Goal: Transaction & Acquisition: Purchase product/service

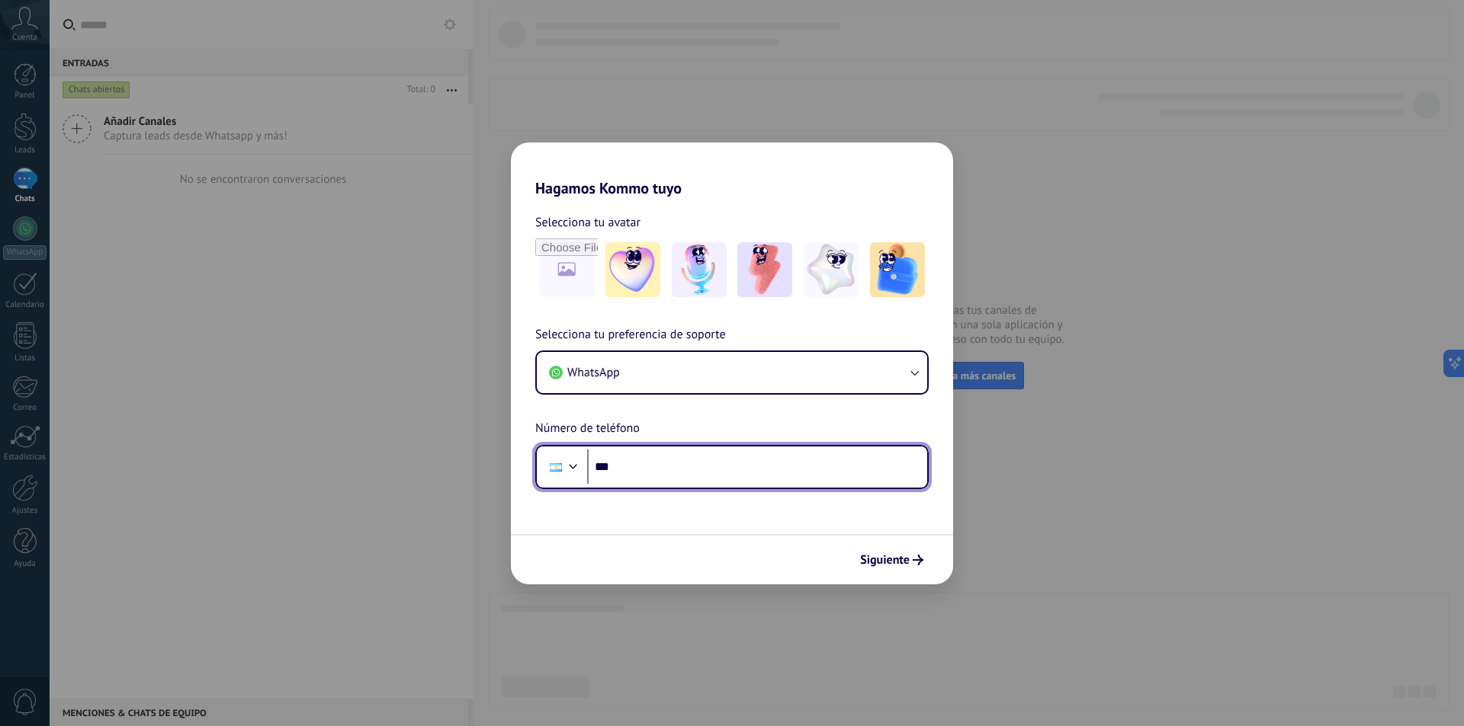
click at [696, 476] on input "***" at bounding box center [757, 467] width 340 height 35
type input "**********"
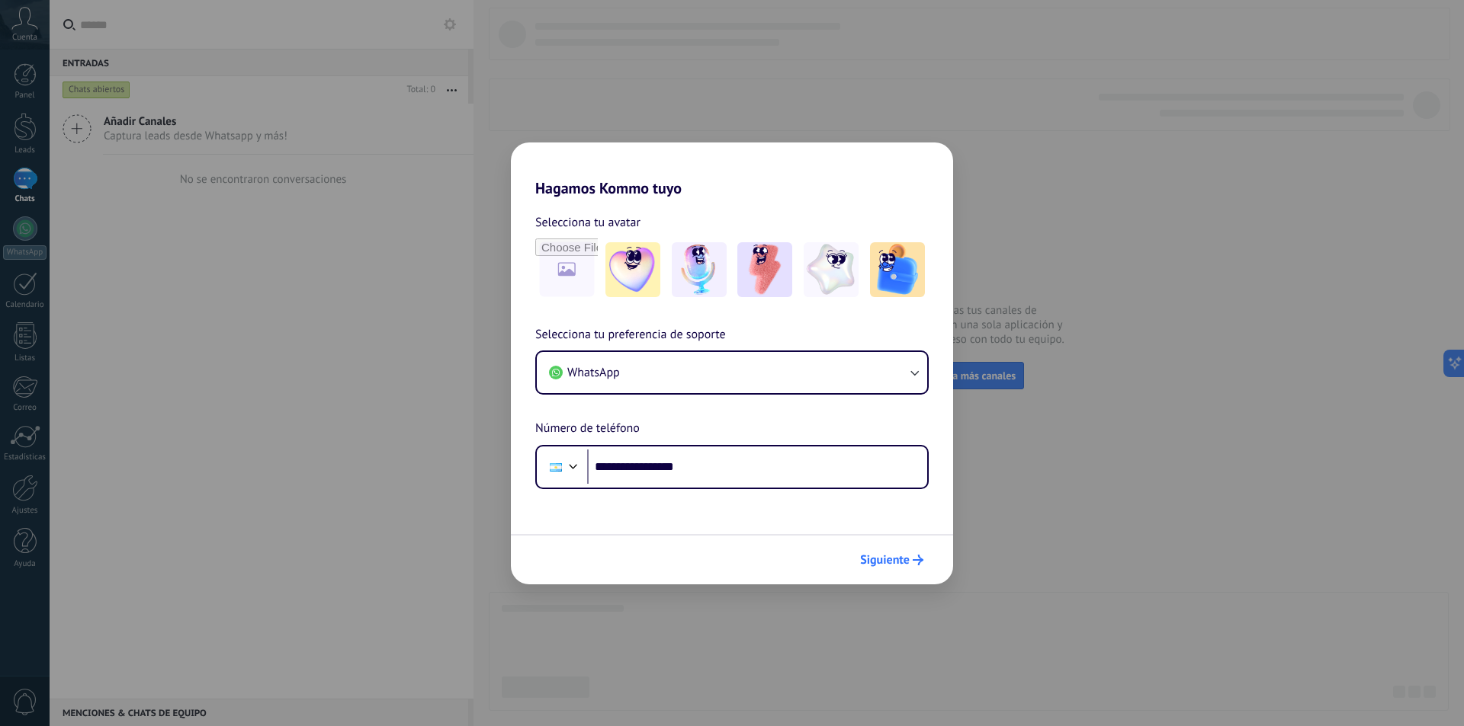
click at [890, 558] on span "Siguiente" at bounding box center [885, 560] width 50 height 11
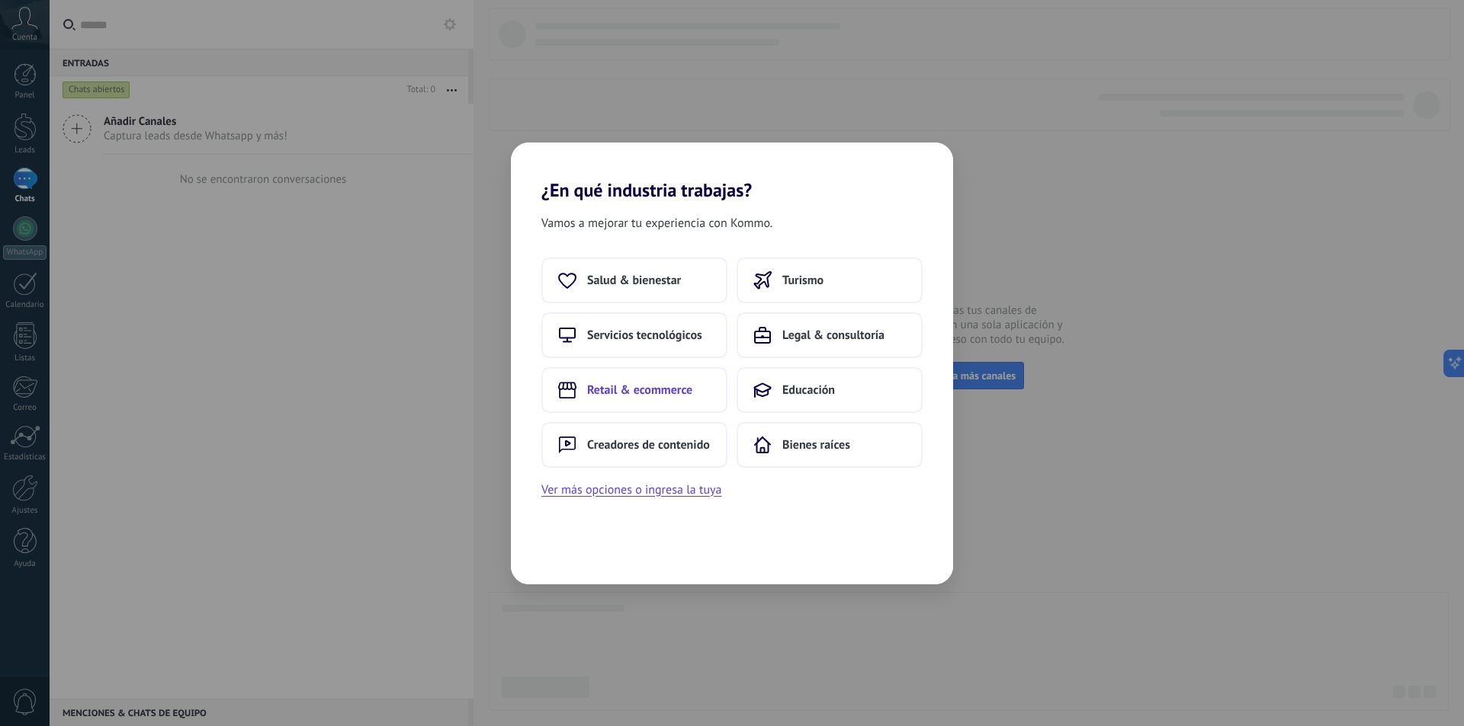
click at [692, 391] on span "Retail & ecommerce" at bounding box center [639, 390] width 105 height 15
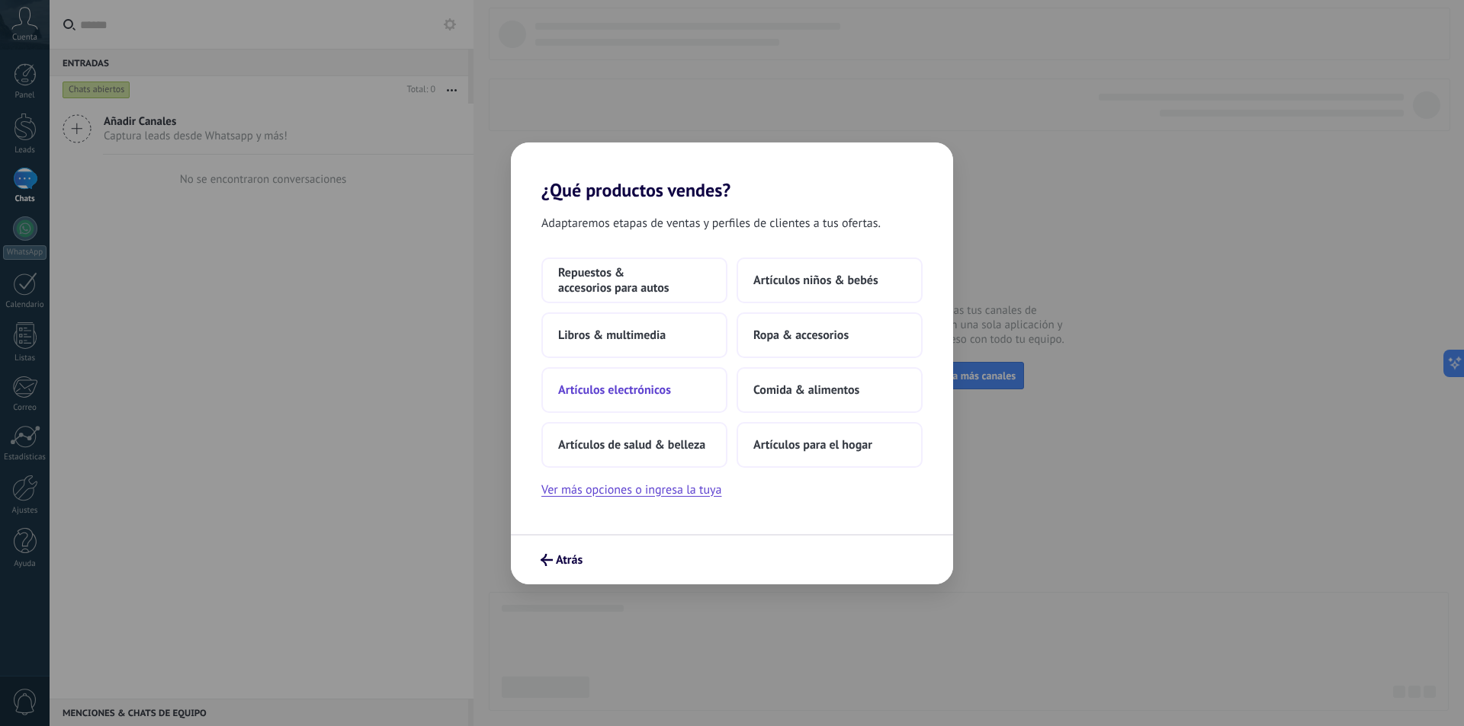
click at [653, 395] on span "Artículos electrónicos" at bounding box center [614, 390] width 113 height 15
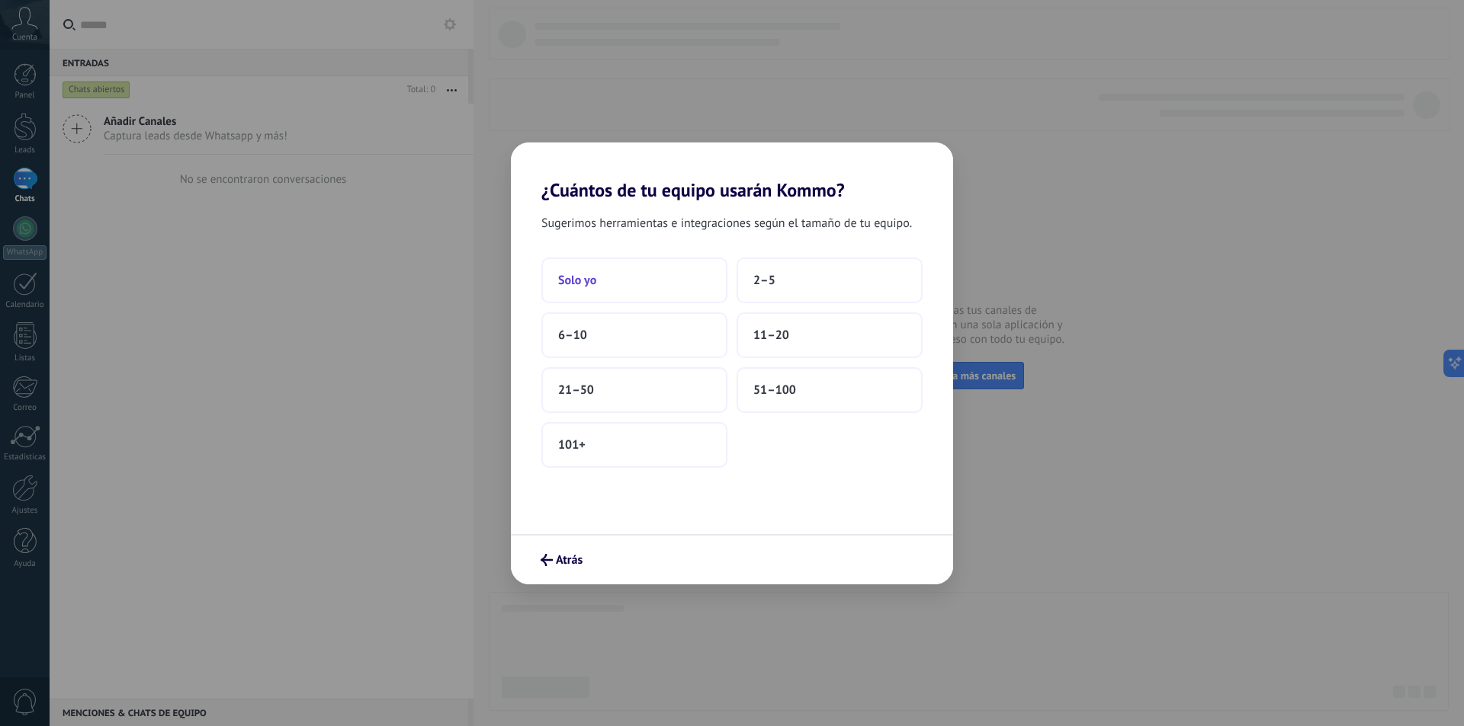
click at [592, 285] on span "Solo yo" at bounding box center [577, 280] width 38 height 15
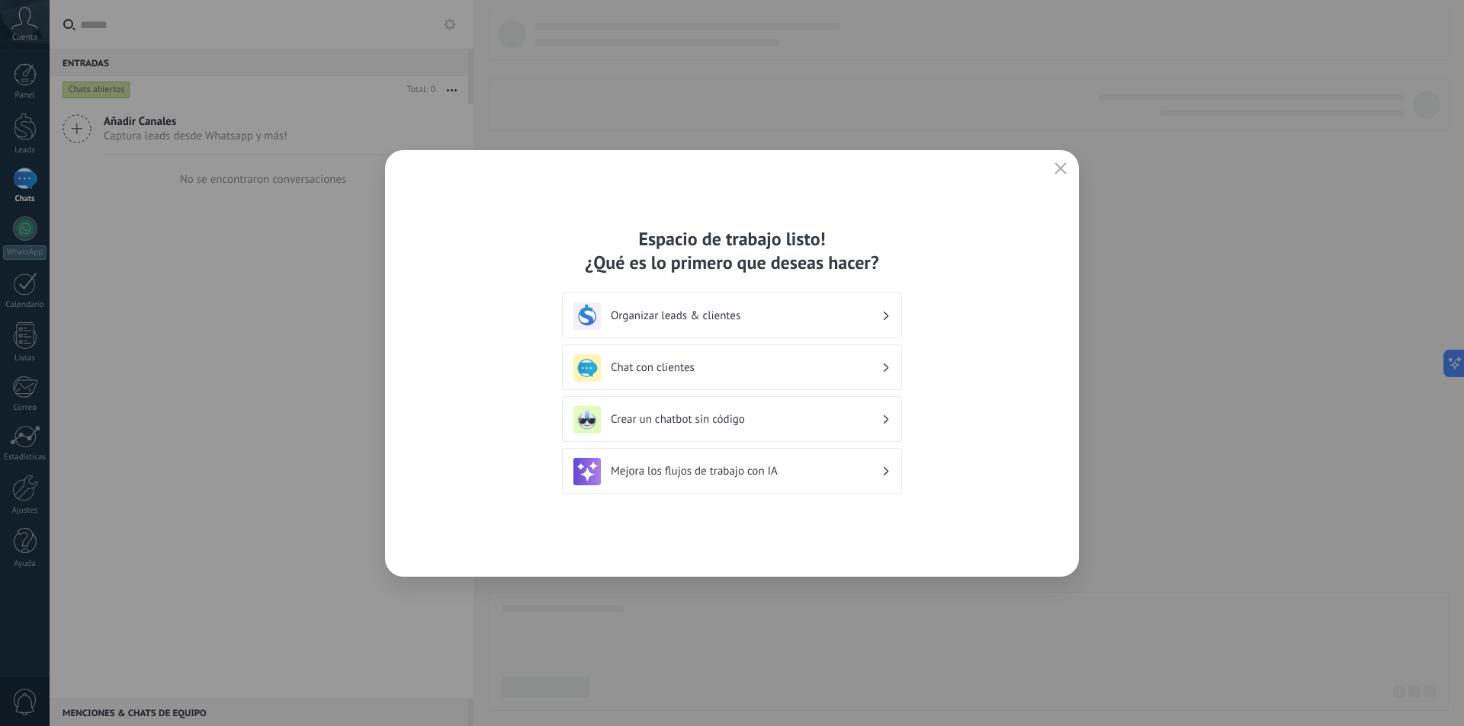
click at [729, 375] on div "Chat con clientes" at bounding box center [731, 367] width 317 height 27
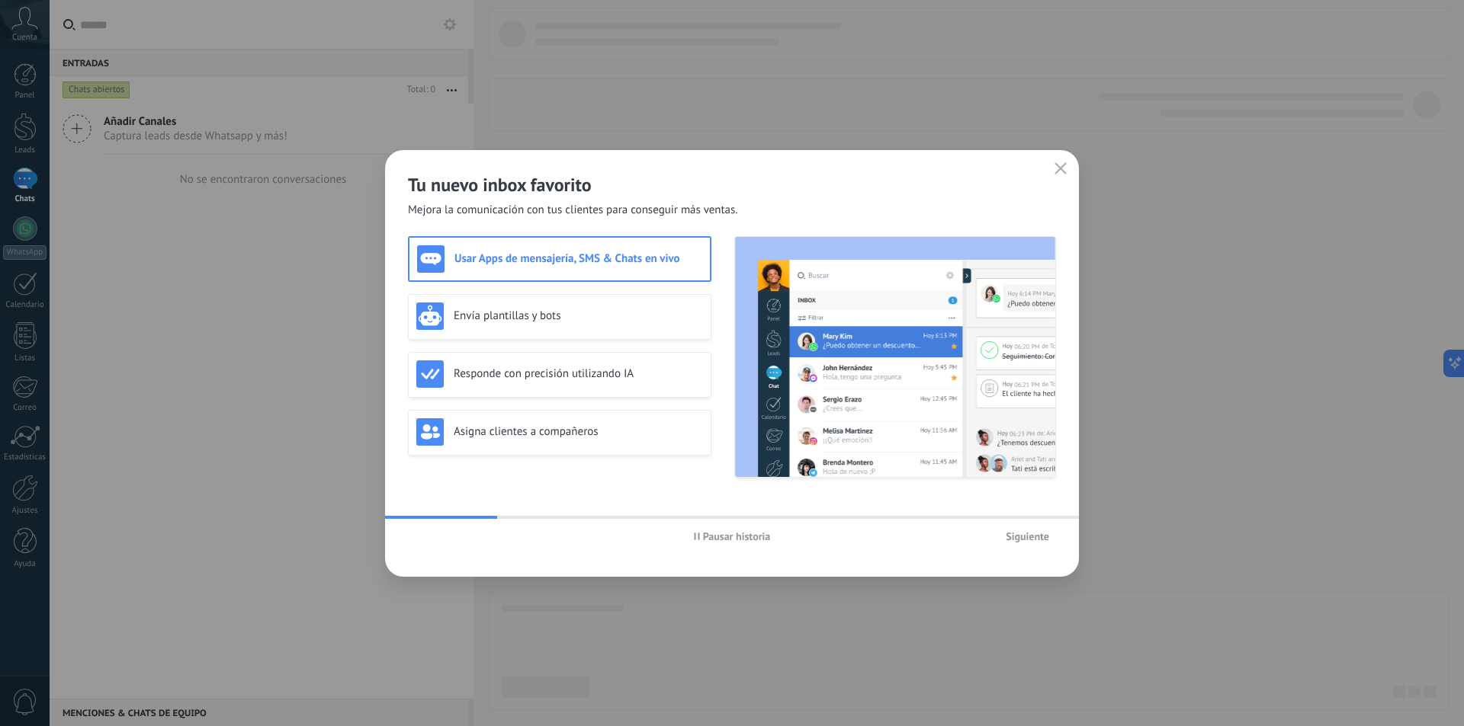
click at [1063, 160] on button "button" at bounding box center [1060, 169] width 20 height 21
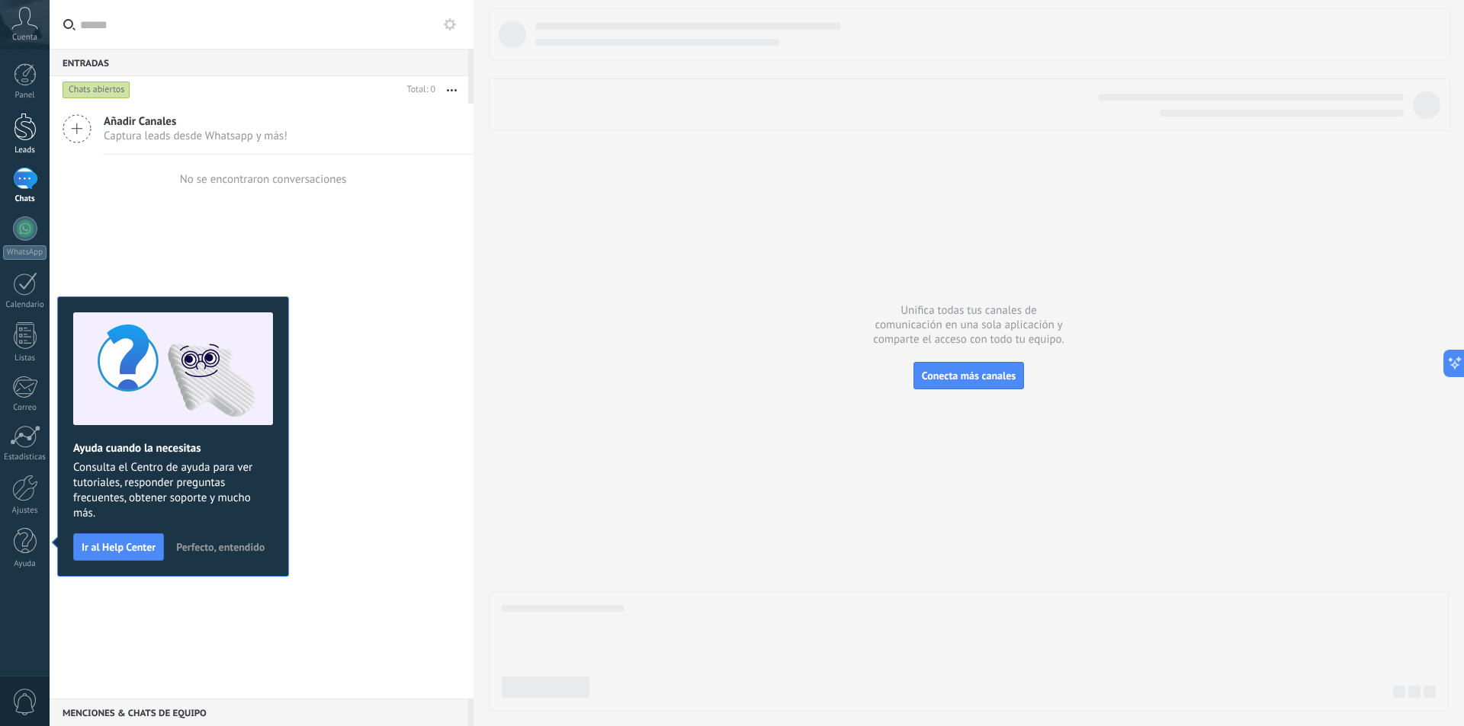
click at [30, 132] on div at bounding box center [25, 127] width 23 height 28
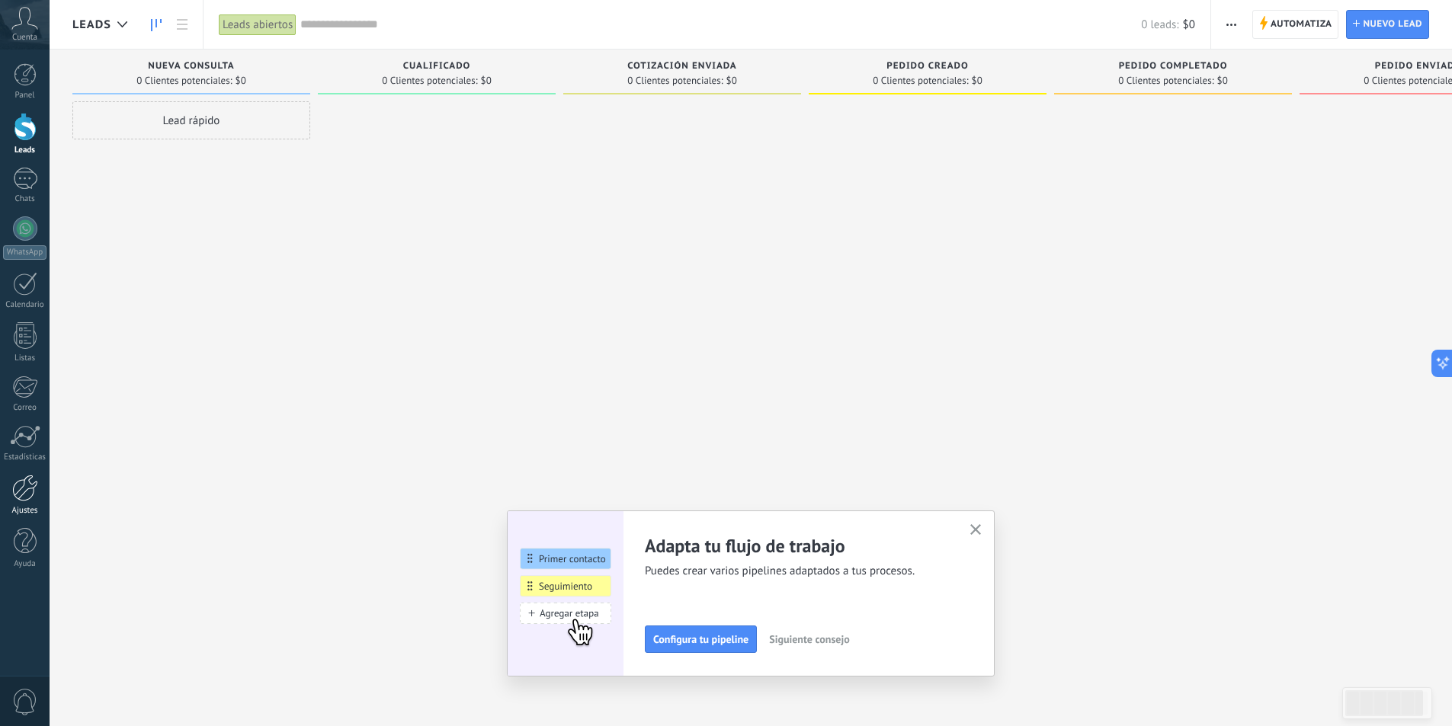
click at [18, 499] on div at bounding box center [25, 488] width 26 height 27
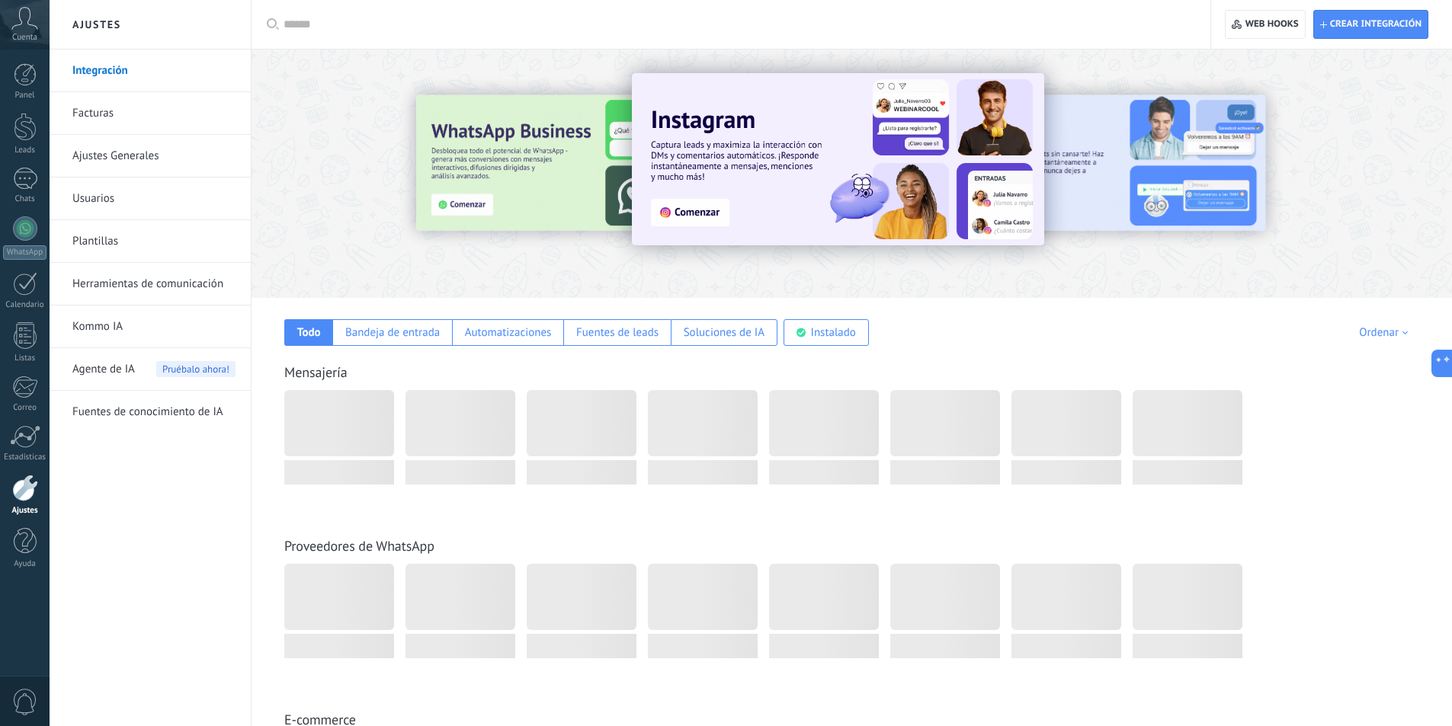
click at [98, 120] on link "Facturas" at bounding box center [153, 113] width 163 height 43
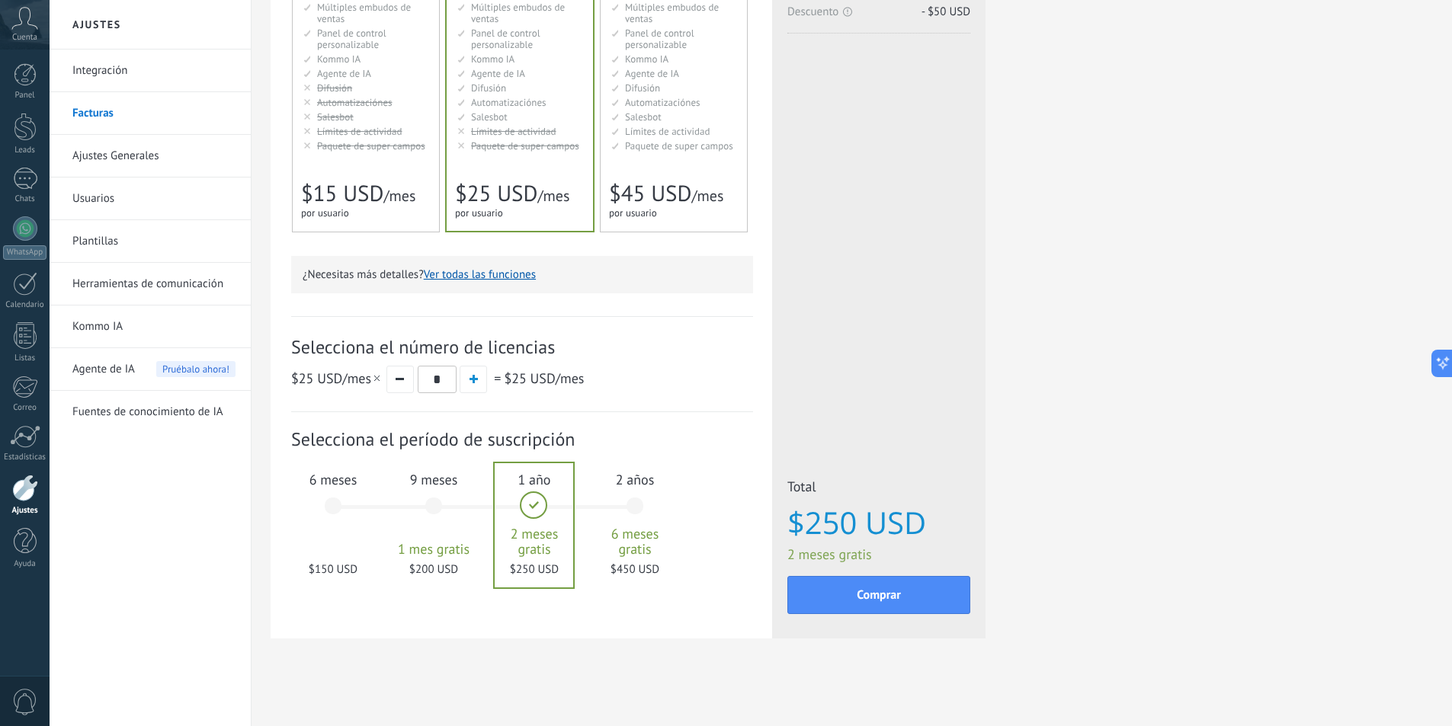
click at [432, 506] on div "9 meses 1 mes gratis $200 USD" at bounding box center [434, 513] width 82 height 107
click at [646, 203] on span "$45 USD" at bounding box center [650, 193] width 82 height 29
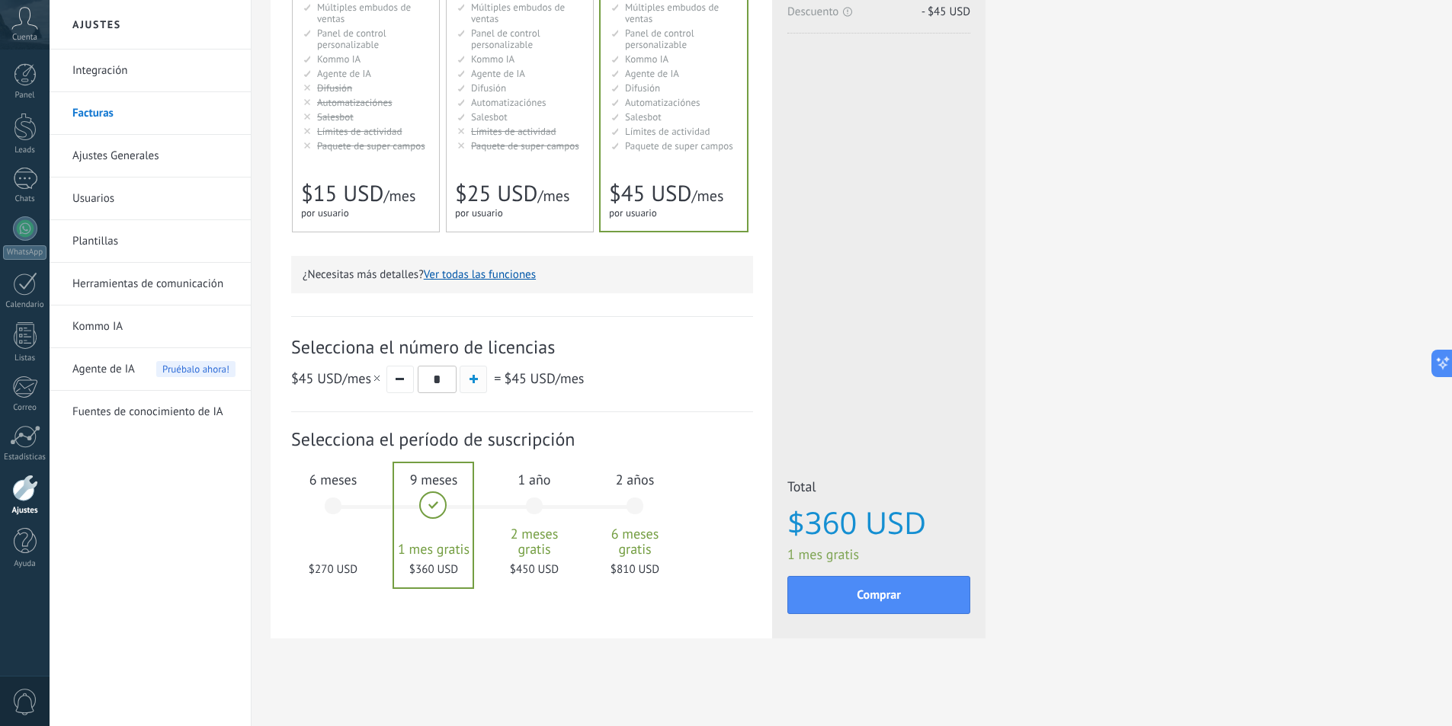
click at [472, 382] on span "button" at bounding box center [474, 379] width 8 height 8
click at [402, 377] on button "button" at bounding box center [399, 379] width 27 height 27
click at [328, 502] on div "6 meses $270 USD" at bounding box center [333, 513] width 82 height 107
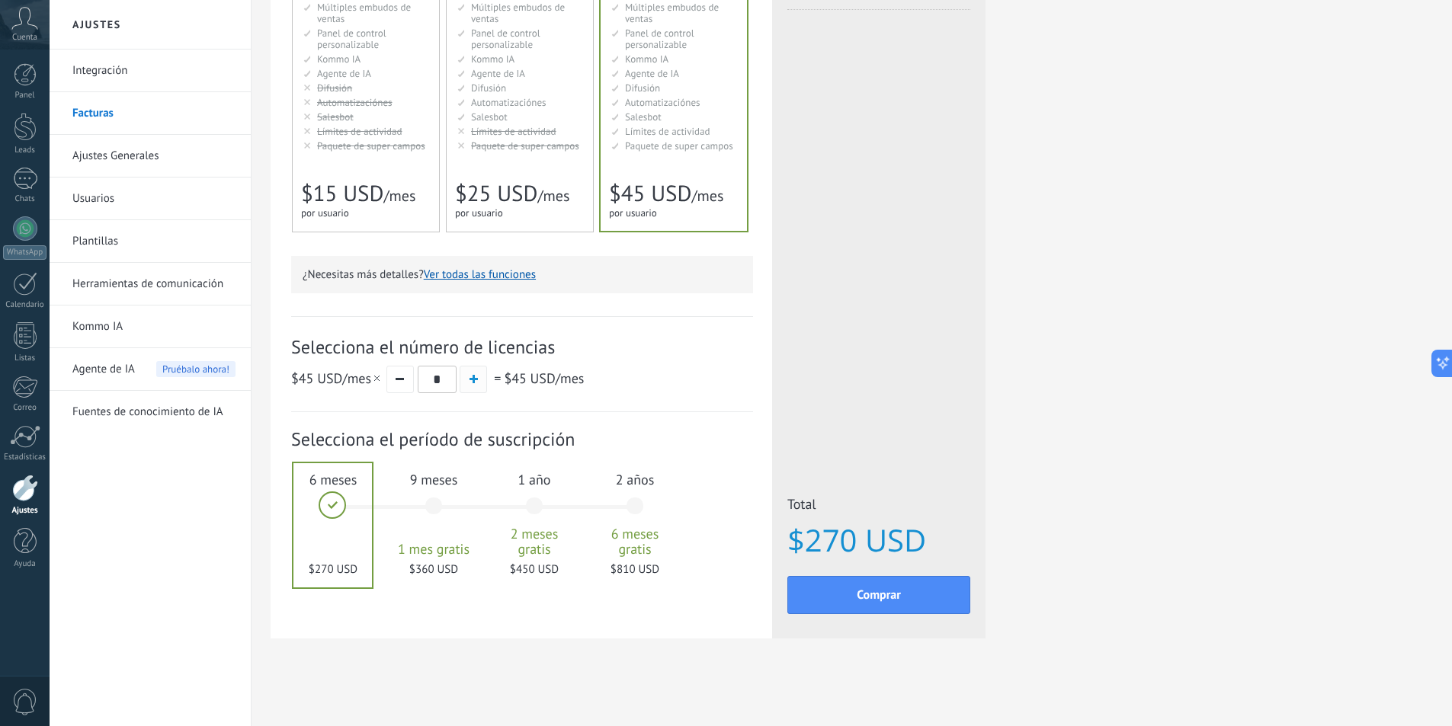
click at [470, 385] on button "button" at bounding box center [473, 379] width 27 height 27
click at [396, 378] on button "button" at bounding box center [399, 379] width 27 height 27
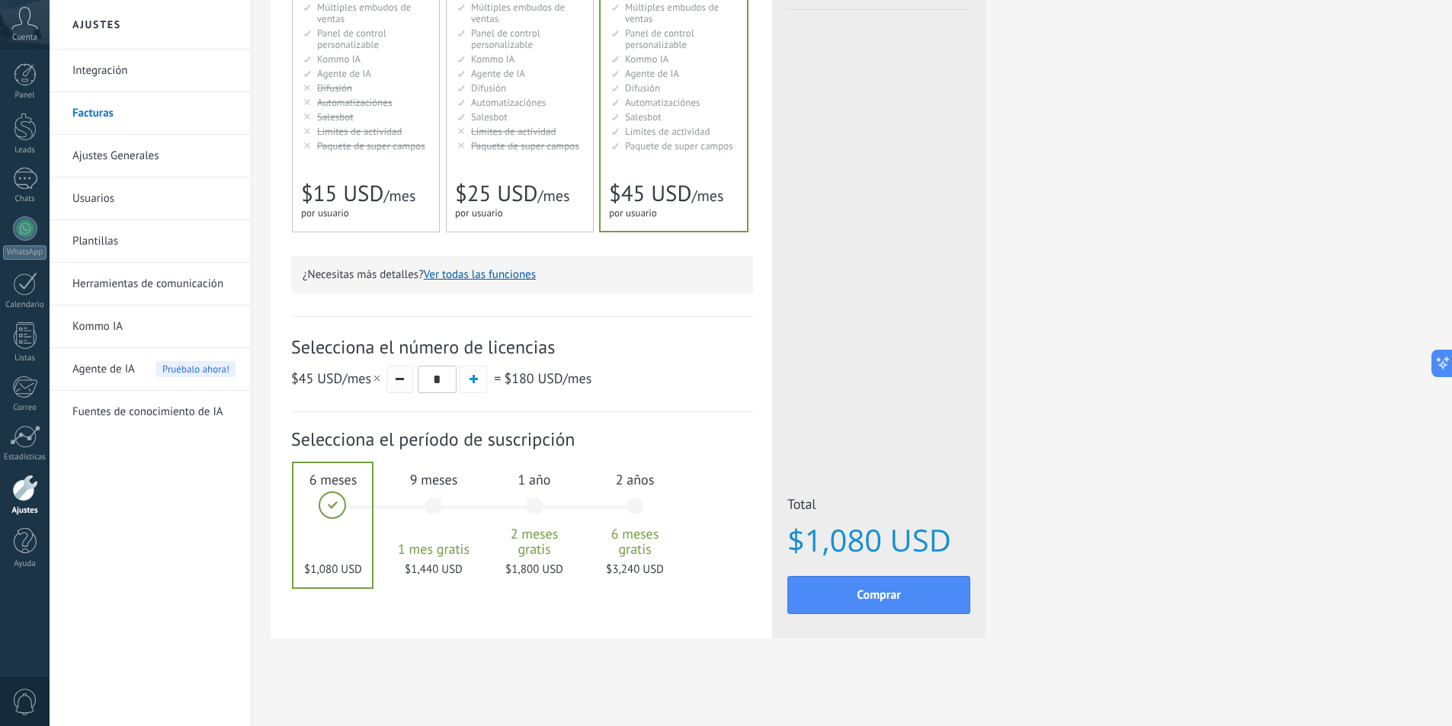
click at [396, 378] on button "button" at bounding box center [399, 379] width 27 height 27
type input "*"
